Goal: Task Accomplishment & Management: Complete application form

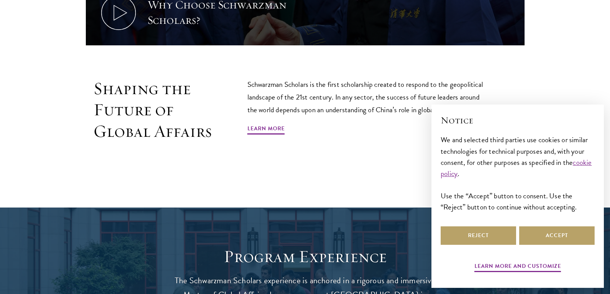
scroll to position [462, 0]
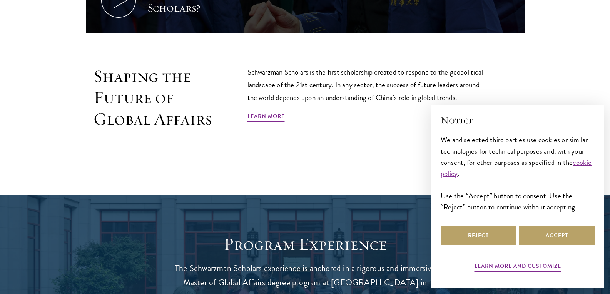
click at [566, 247] on div "Learn more and customize Reject Accept" at bounding box center [517, 250] width 154 height 50
click at [555, 235] on button "Accept" at bounding box center [556, 236] width 75 height 18
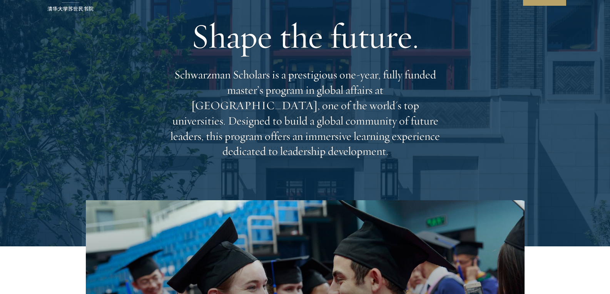
scroll to position [0, 0]
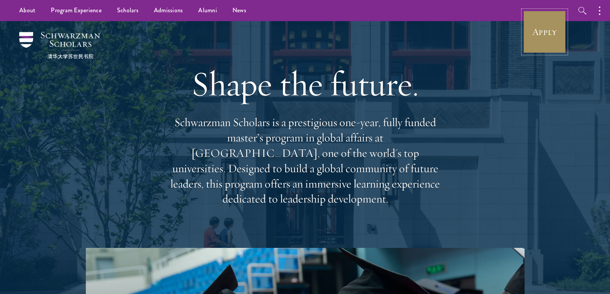
drag, startPoint x: 555, startPoint y: 30, endPoint x: 528, endPoint y: 15, distance: 31.2
click at [555, 30] on link "Apply" at bounding box center [544, 31] width 43 height 43
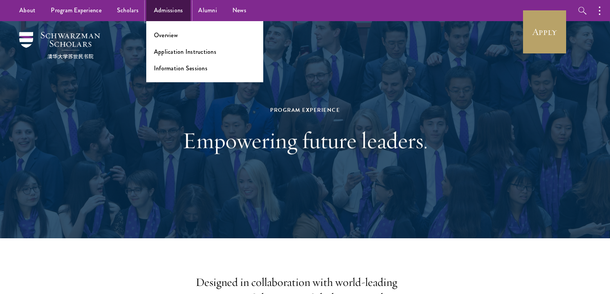
click at [156, 8] on link "Admissions" at bounding box center [168, 10] width 45 height 21
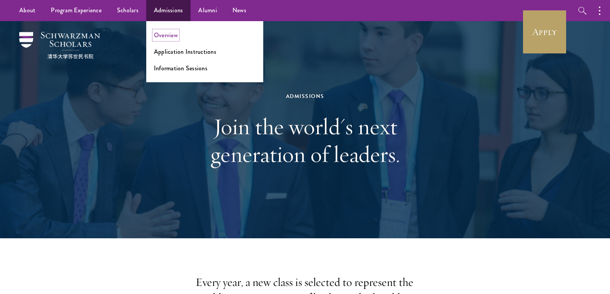
click at [169, 35] on link "Overview" at bounding box center [166, 35] width 24 height 9
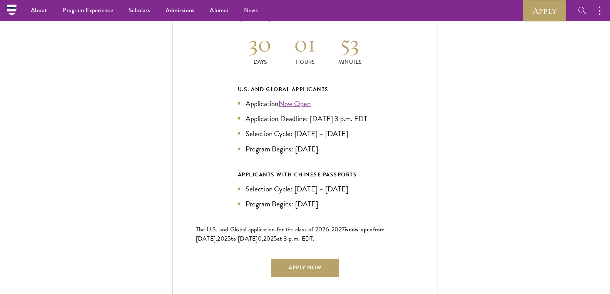
scroll to position [1654, 0]
